Goal: Transaction & Acquisition: Purchase product/service

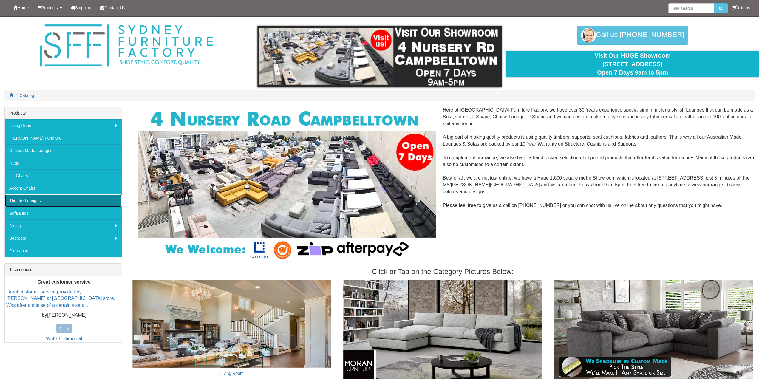
click at [37, 198] on link "Theatre Lounges" at bounding box center [63, 201] width 117 height 13
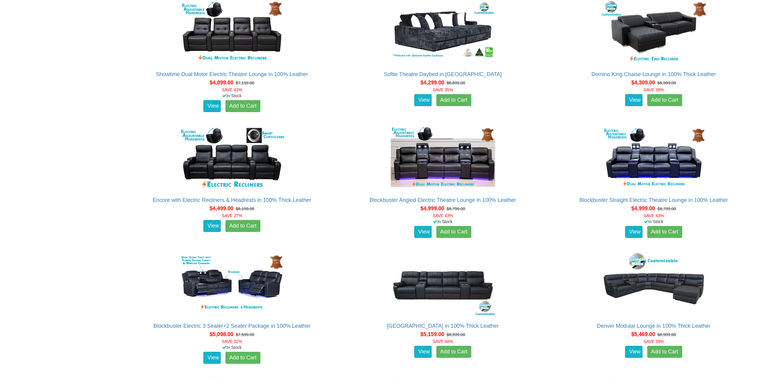
scroll to position [1611, 0]
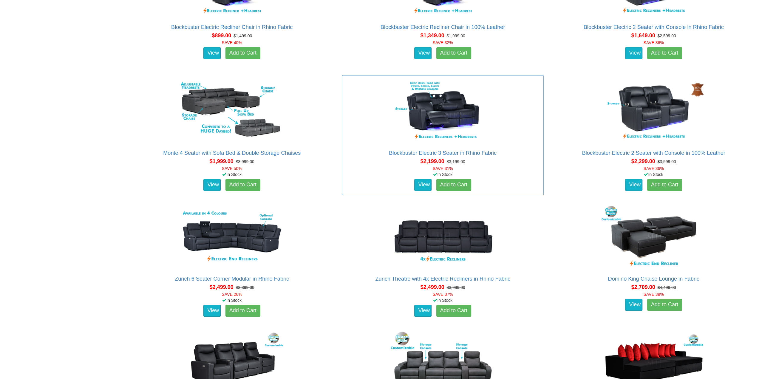
scroll to position [525, 0]
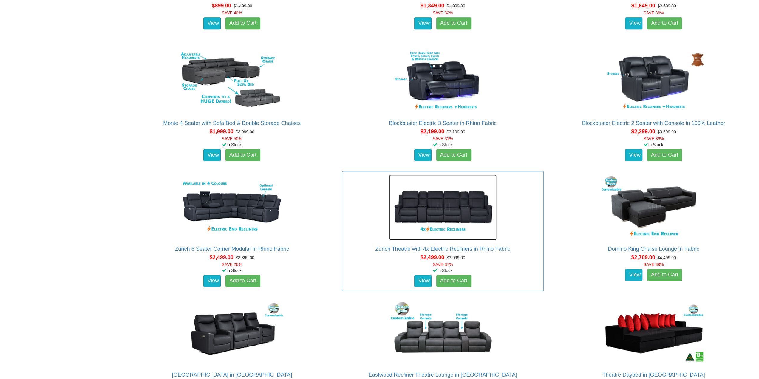
click at [425, 203] on img at bounding box center [442, 208] width 107 height 66
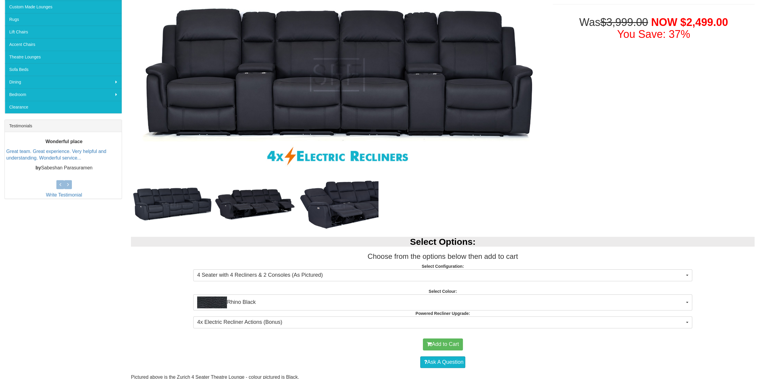
scroll to position [179, 0]
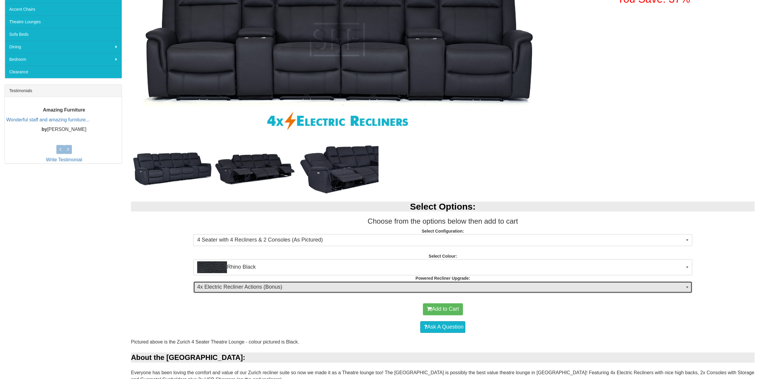
click at [288, 289] on span "4x Electric Recliner Actions (Bonus)" at bounding box center [440, 287] width 487 height 8
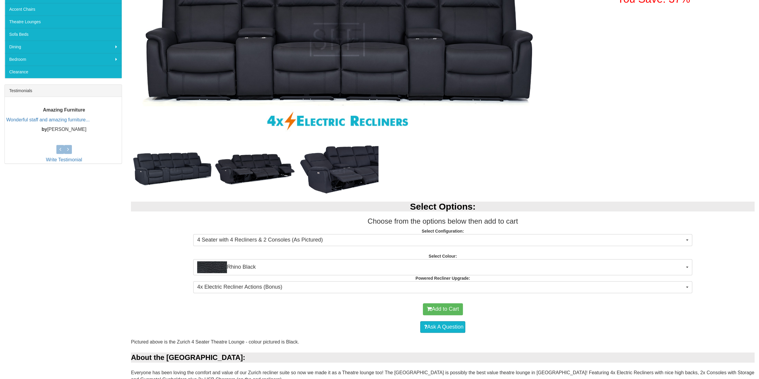
click at [152, 307] on div "Add to Cart" at bounding box center [443, 309] width 618 height 18
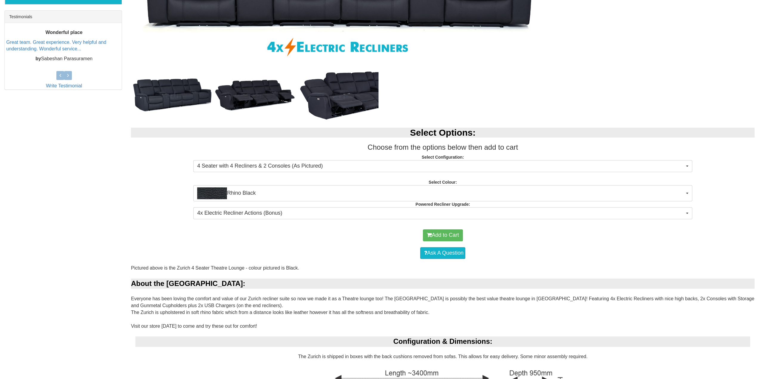
scroll to position [149, 0]
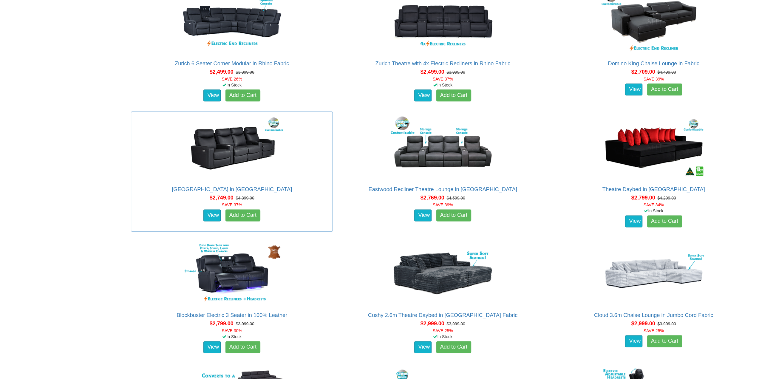
scroll to position [674, 0]
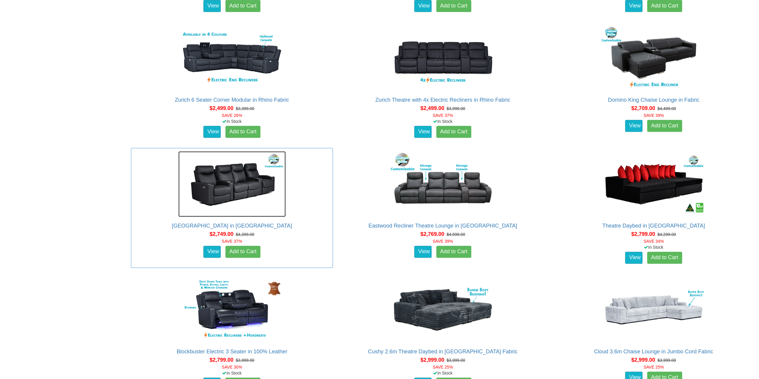
click at [240, 192] on img at bounding box center [231, 184] width 107 height 66
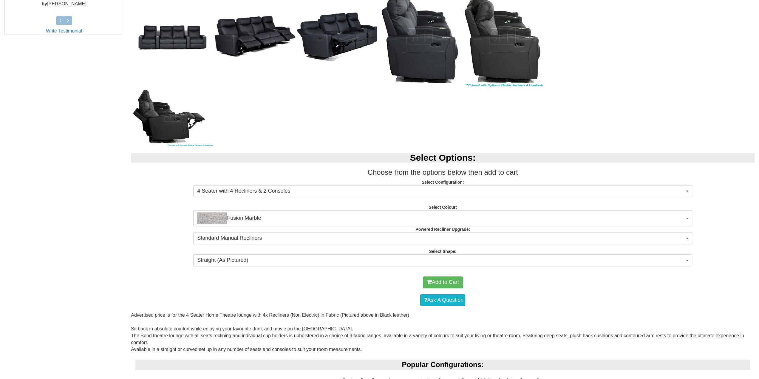
scroll to position [268, 0]
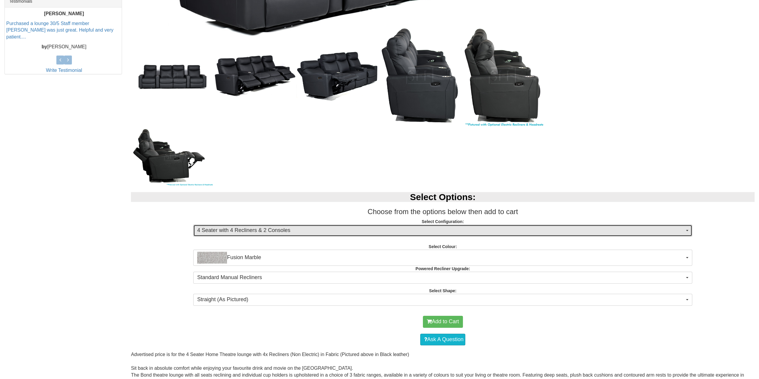
click at [362, 231] on span "4 Seater with 4 Recliners & 2 Consoles" at bounding box center [440, 231] width 487 height 8
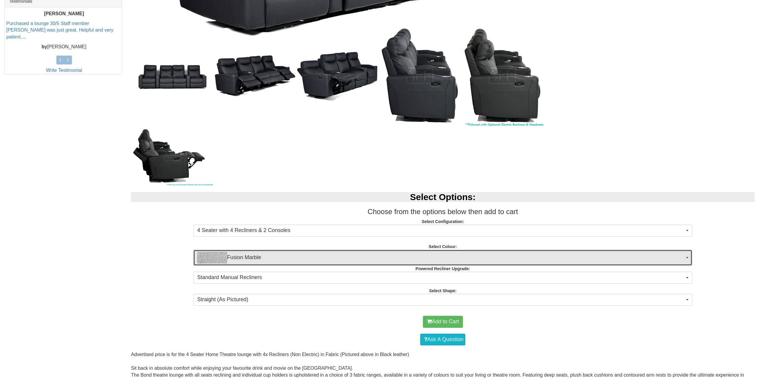
click at [350, 261] on span "Fusion Marble" at bounding box center [440, 258] width 487 height 12
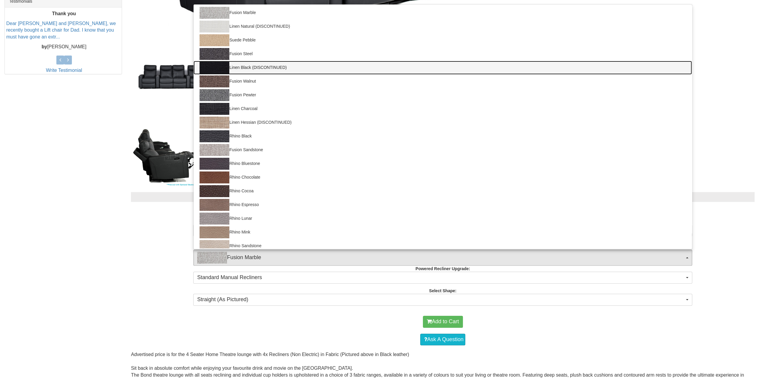
click at [276, 71] on link "Linen Black (DISCONTINUED)" at bounding box center [443, 68] width 499 height 14
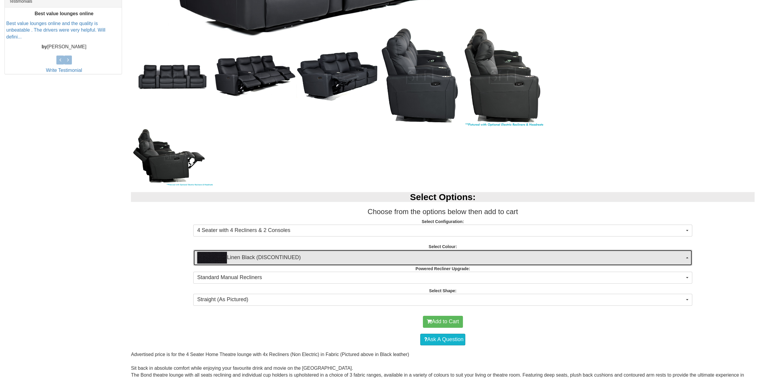
click at [297, 252] on span "Linen Black (DISCONTINUED)" at bounding box center [440, 258] width 487 height 12
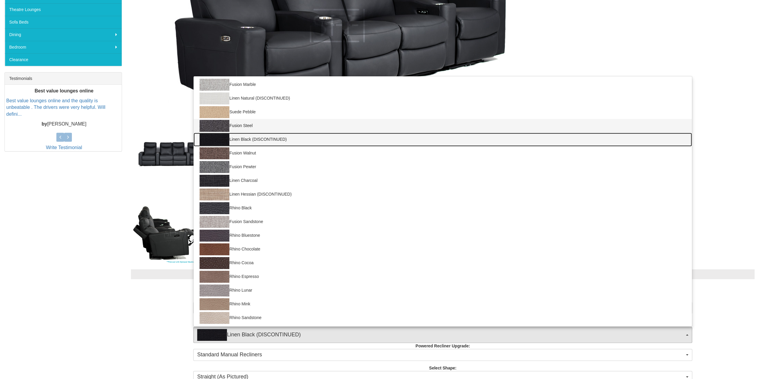
scroll to position [209, 0]
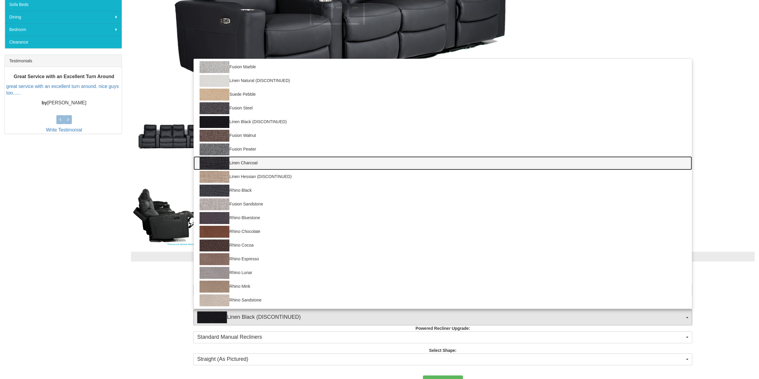
click at [225, 164] on img at bounding box center [215, 163] width 30 height 12
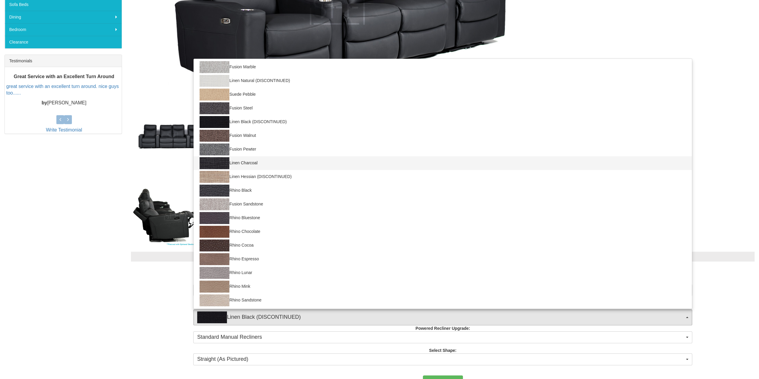
select select "1409"
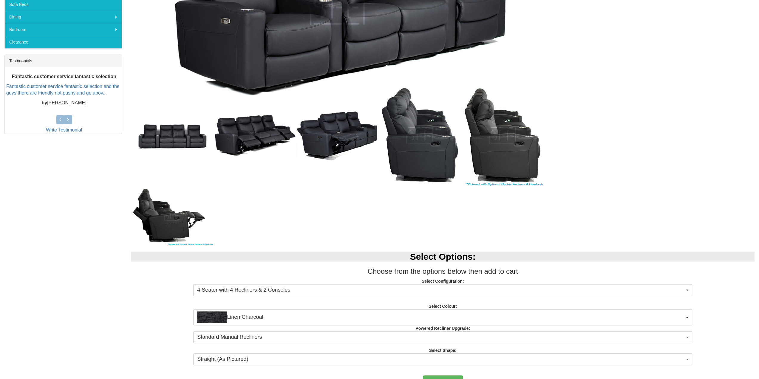
click at [158, 296] on div "Select Options: Choose from the options below then add to cart Select Configura…" at bounding box center [442, 308] width 633 height 124
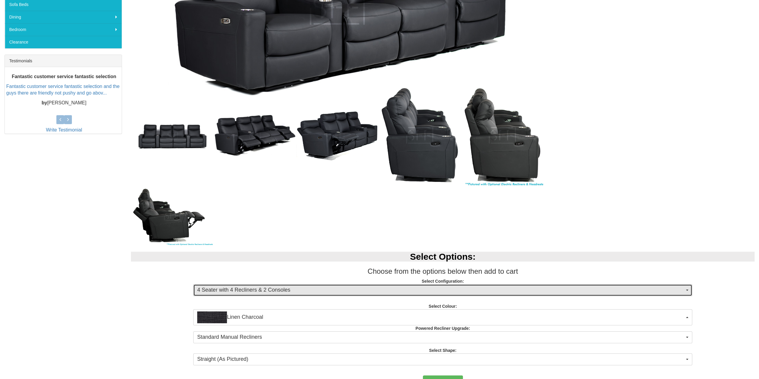
click at [216, 288] on span "4 Seater with 4 Recliners & 2 Consoles" at bounding box center [440, 290] width 487 height 8
click at [224, 285] on button "4 Seater with 4 Recliners & 2 Consoles" at bounding box center [442, 290] width 499 height 12
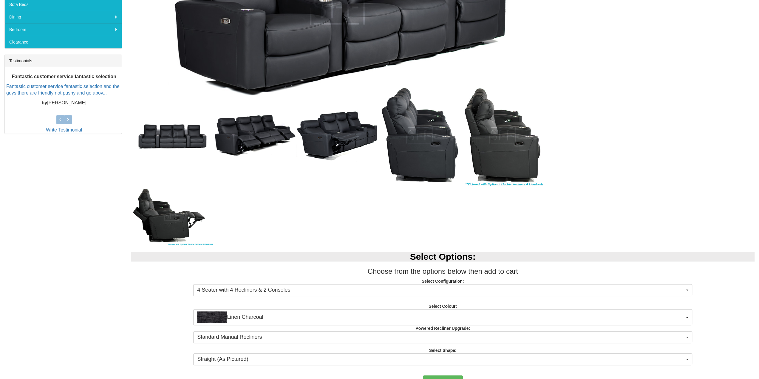
click at [151, 292] on p "Select Configuration: 4 Seater with 4 Recliners & 2 Consoles 4 Seater with 4 Re…" at bounding box center [443, 286] width 624 height 16
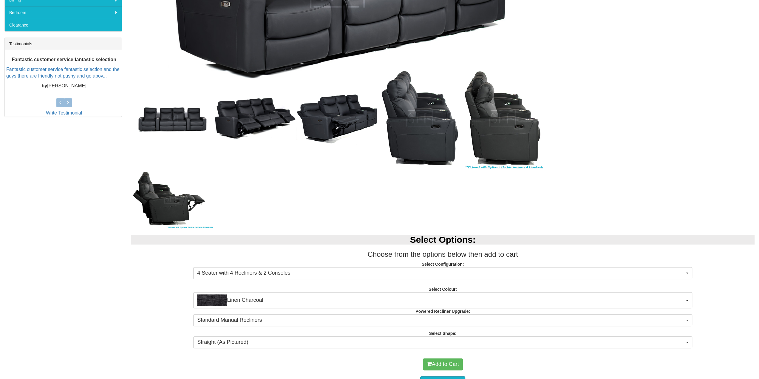
scroll to position [268, 0]
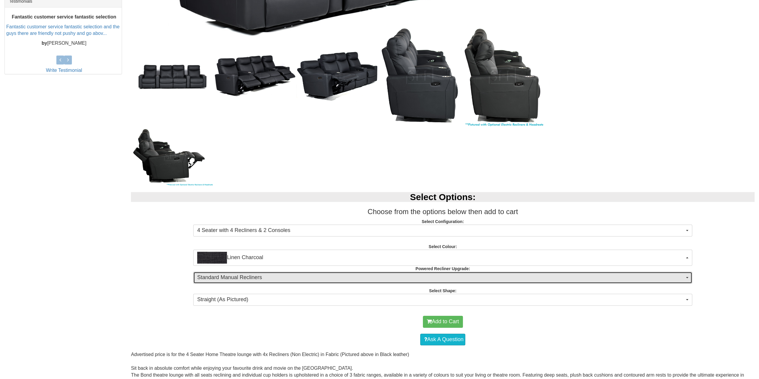
click at [242, 276] on span "Standard Manual Recliners" at bounding box center [440, 278] width 487 height 8
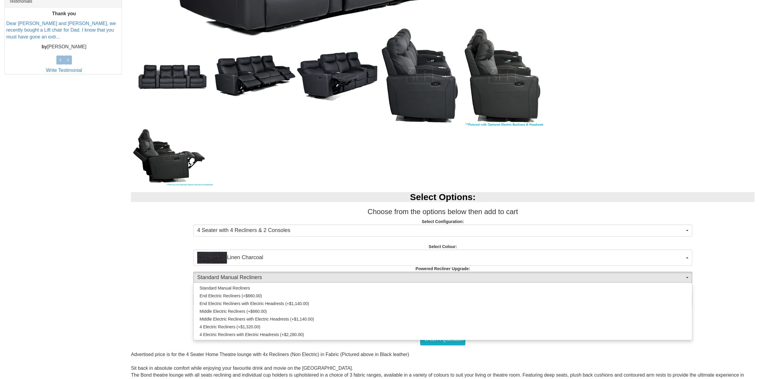
click at [152, 304] on div "Select Options: Choose from the options below then add to cart Select Configura…" at bounding box center [442, 248] width 633 height 124
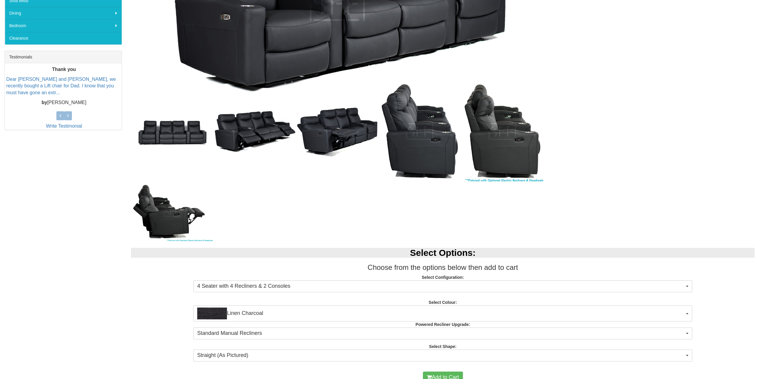
scroll to position [119, 0]
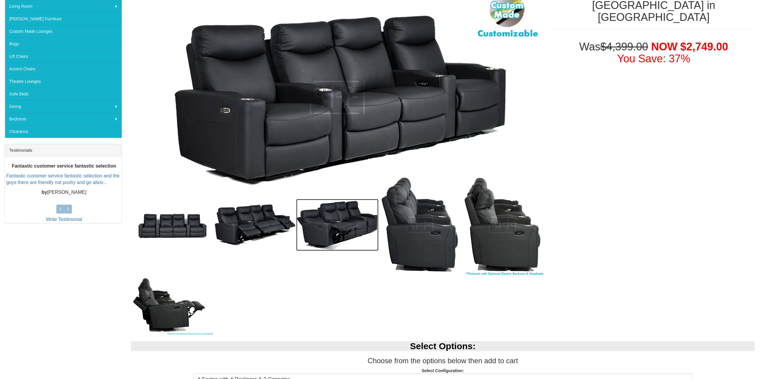
click at [326, 234] on img at bounding box center [337, 225] width 83 height 52
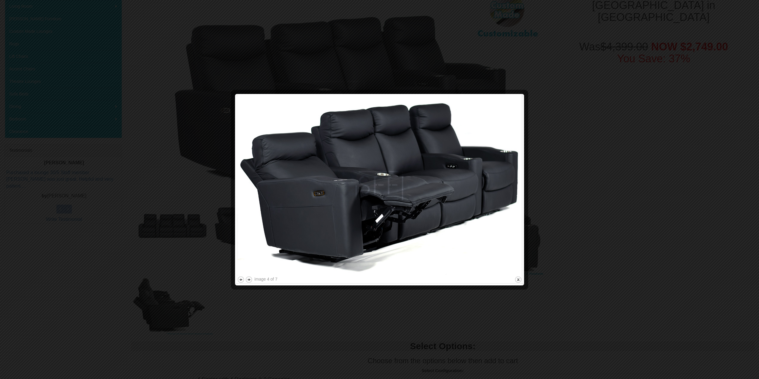
click at [349, 307] on div at bounding box center [379, 189] width 759 height 379
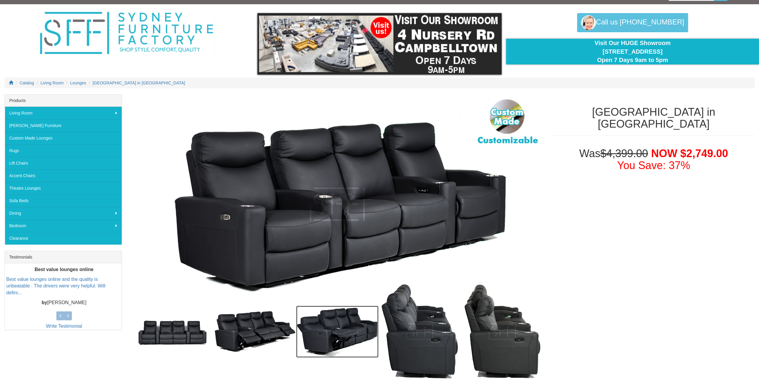
scroll to position [0, 0]
